Goal: Transaction & Acquisition: Obtain resource

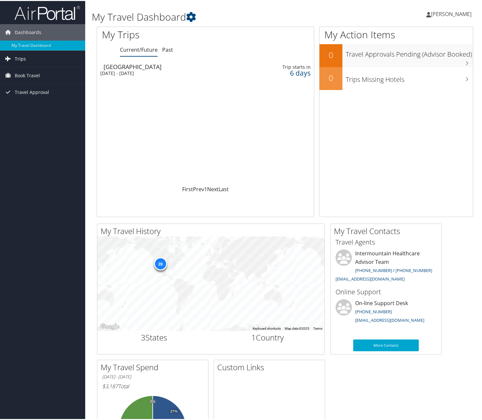
click at [29, 62] on link "Trips" at bounding box center [42, 58] width 85 height 16
click at [27, 79] on link "Past Trips" at bounding box center [42, 81] width 85 height 10
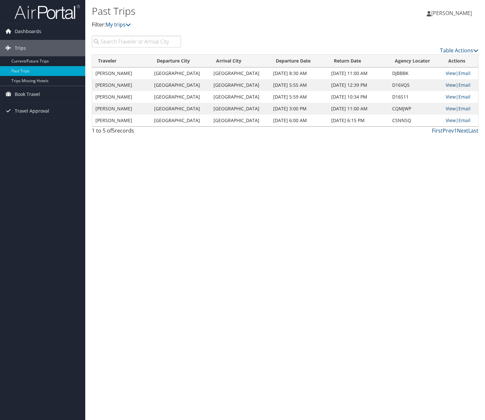
click at [445, 84] on link "View" at bounding box center [450, 85] width 10 height 6
click at [447, 97] on link "View" at bounding box center [450, 97] width 10 height 6
click at [449, 74] on link "View" at bounding box center [450, 73] width 10 height 6
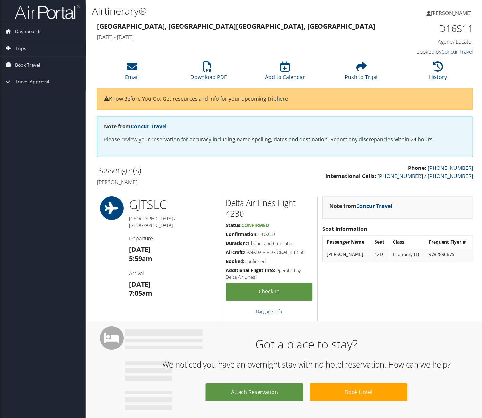
click at [23, 48] on span "Trips" at bounding box center [20, 48] width 11 height 16
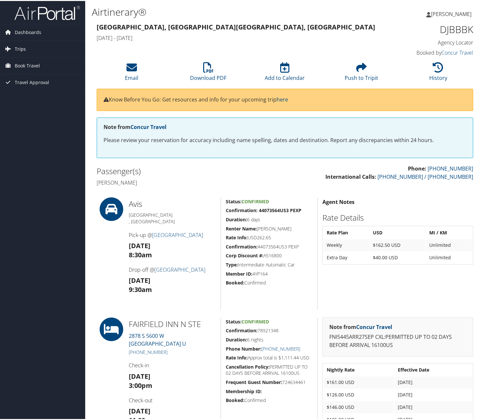
click at [33, 51] on link "Trips" at bounding box center [42, 48] width 85 height 16
click at [32, 64] on link "Current/Future Trips" at bounding box center [42, 61] width 85 height 10
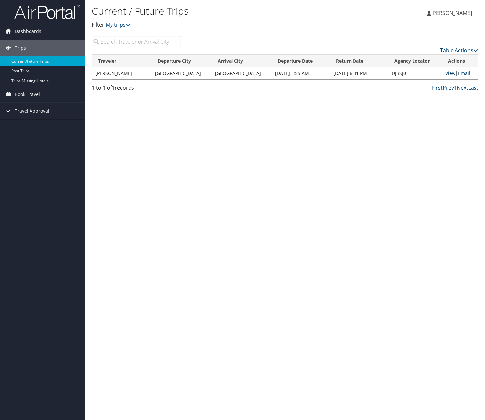
click at [445, 72] on link "View" at bounding box center [450, 73] width 10 height 6
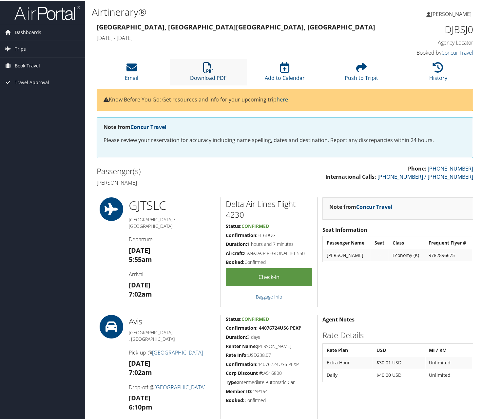
click at [209, 74] on link "Download PDF" at bounding box center [208, 73] width 36 height 16
